Goal: Information Seeking & Learning: Learn about a topic

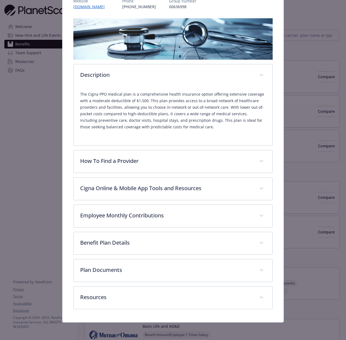
scroll to position [75, 0]
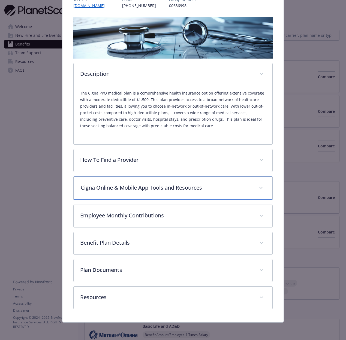
click at [137, 181] on div "Cigna Online & Mobile App Tools and Resources" at bounding box center [173, 188] width 198 height 23
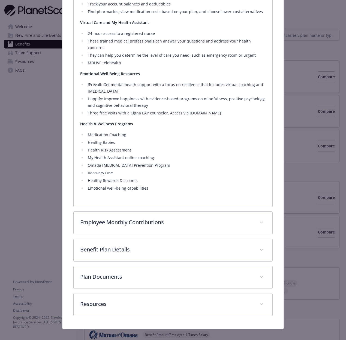
scroll to position [320, 0]
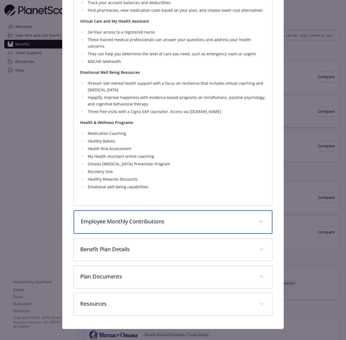
click at [125, 225] on div "Employee Monthly Contributions" at bounding box center [173, 221] width 198 height 23
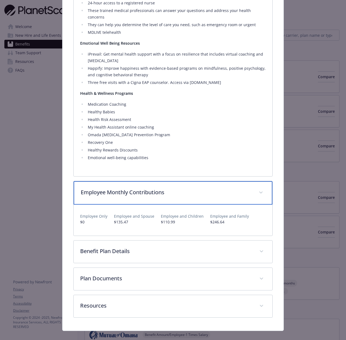
scroll to position [351, 0]
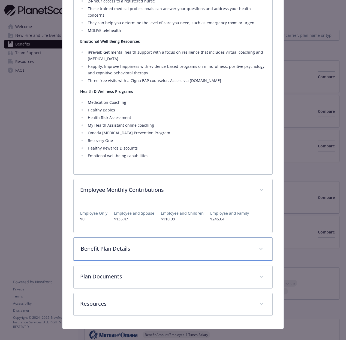
click at [123, 245] on p "Benefit Plan Details" at bounding box center [166, 249] width 171 height 8
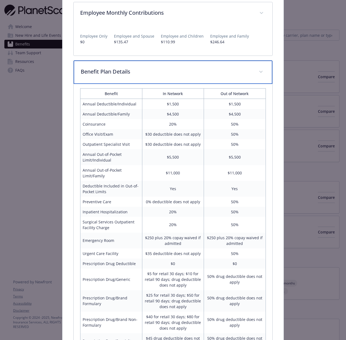
scroll to position [528, 0]
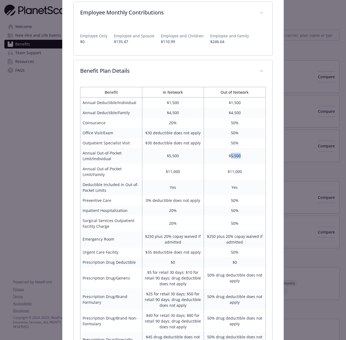
drag, startPoint x: 230, startPoint y: 150, endPoint x: 242, endPoint y: 150, distance: 12.3
click at [242, 150] on td "$5,500" at bounding box center [235, 156] width 62 height 16
copy td "5,500"
click at [210, 172] on td "$11,000" at bounding box center [235, 172] width 62 height 16
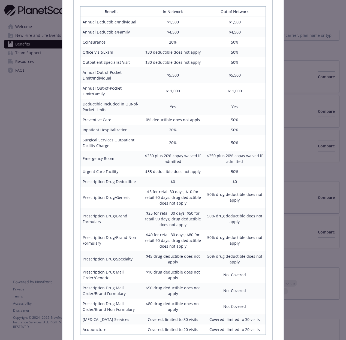
scroll to position [694, 0]
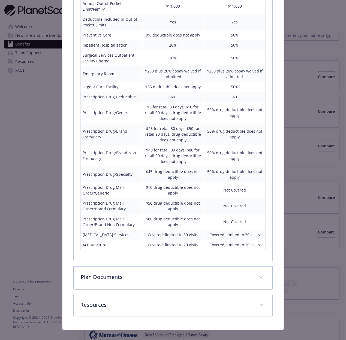
click at [149, 273] on p "Plan Documents" at bounding box center [166, 277] width 171 height 8
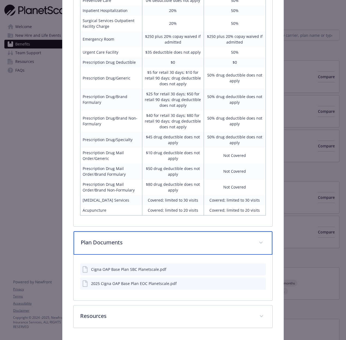
scroll to position [741, 0]
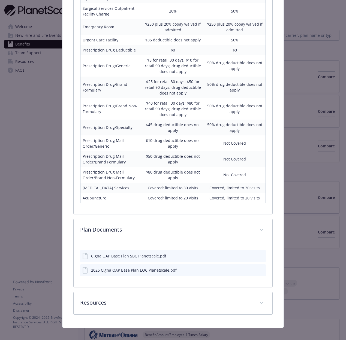
click at [262, 254] on icon "preview file" at bounding box center [260, 256] width 5 height 4
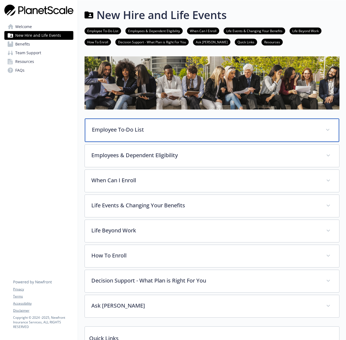
click at [157, 137] on div "Employee To-Do List" at bounding box center [212, 130] width 254 height 23
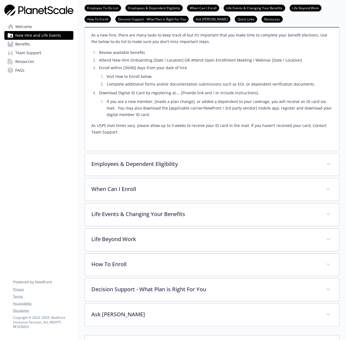
scroll to position [117, 0]
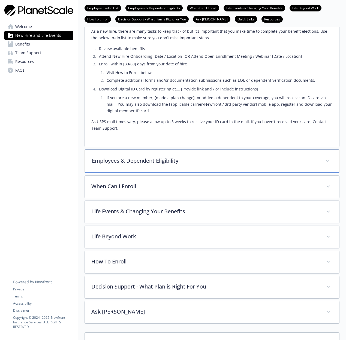
click at [150, 162] on p "Employees & Dependent Eligibility" at bounding box center [205, 161] width 227 height 8
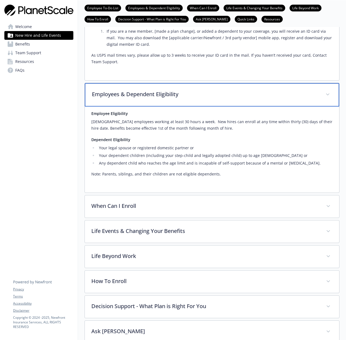
scroll to position [204, 0]
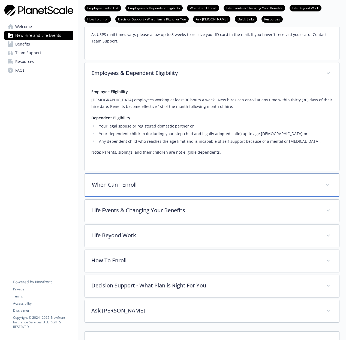
click at [138, 183] on p "When Can I Enroll" at bounding box center [205, 185] width 227 height 8
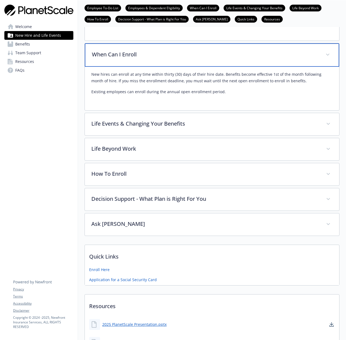
scroll to position [339, 0]
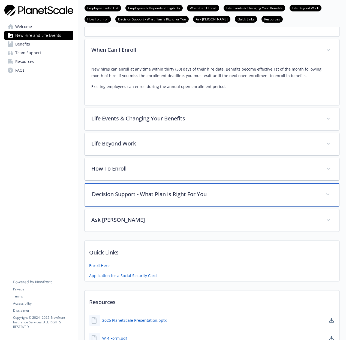
click at [134, 205] on div "Decision Support - What Plan is Right For You" at bounding box center [212, 194] width 254 height 23
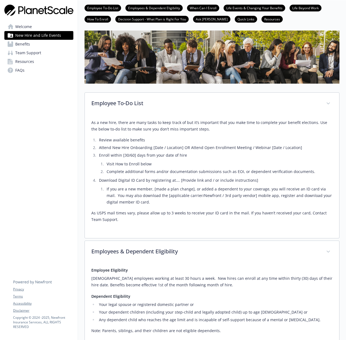
scroll to position [0, 0]
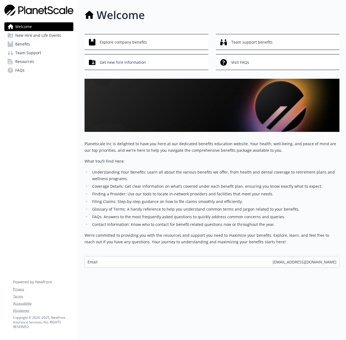
scroll to position [0, 0]
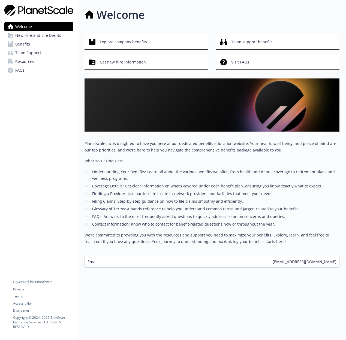
click at [53, 37] on span "New Hire and Life Events" at bounding box center [38, 35] width 46 height 9
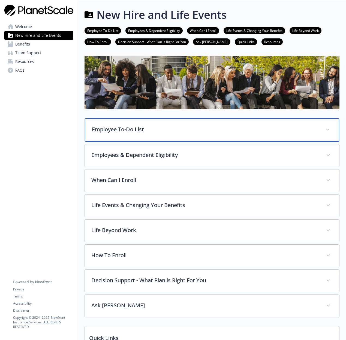
click at [137, 139] on div "Employee To-Do List" at bounding box center [212, 129] width 254 height 23
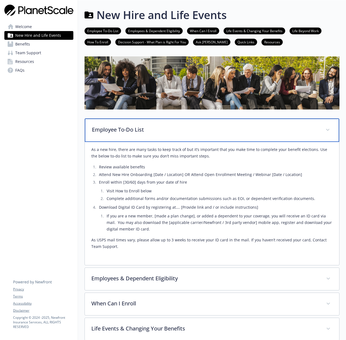
click at [119, 131] on p "Employee To-Do List" at bounding box center [205, 130] width 227 height 8
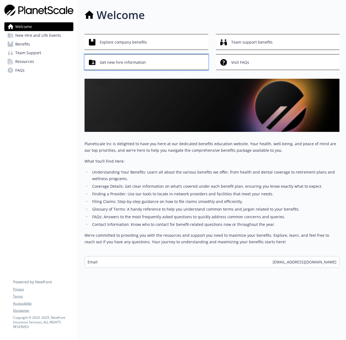
click at [96, 59] on div "Get new hire information" at bounding box center [147, 62] width 117 height 10
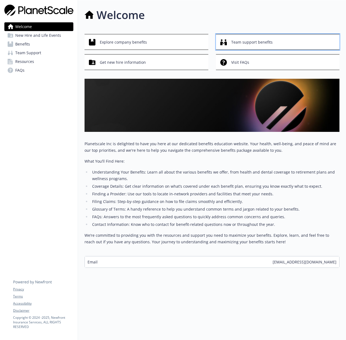
click at [236, 38] on span "Team support benefits" at bounding box center [251, 42] width 41 height 10
click at [23, 47] on span "Benefits" at bounding box center [22, 44] width 15 height 9
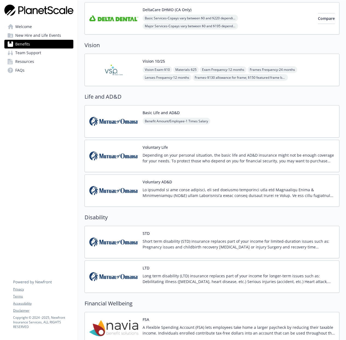
scroll to position [214, 0]
click at [29, 52] on span "Team Support" at bounding box center [28, 53] width 26 height 9
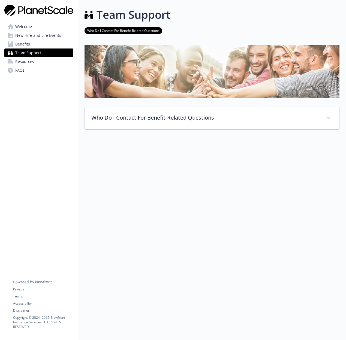
scroll to position [0, 0]
click at [25, 60] on span "Resources" at bounding box center [24, 61] width 19 height 9
